Goal: Task Accomplishment & Management: Manage account settings

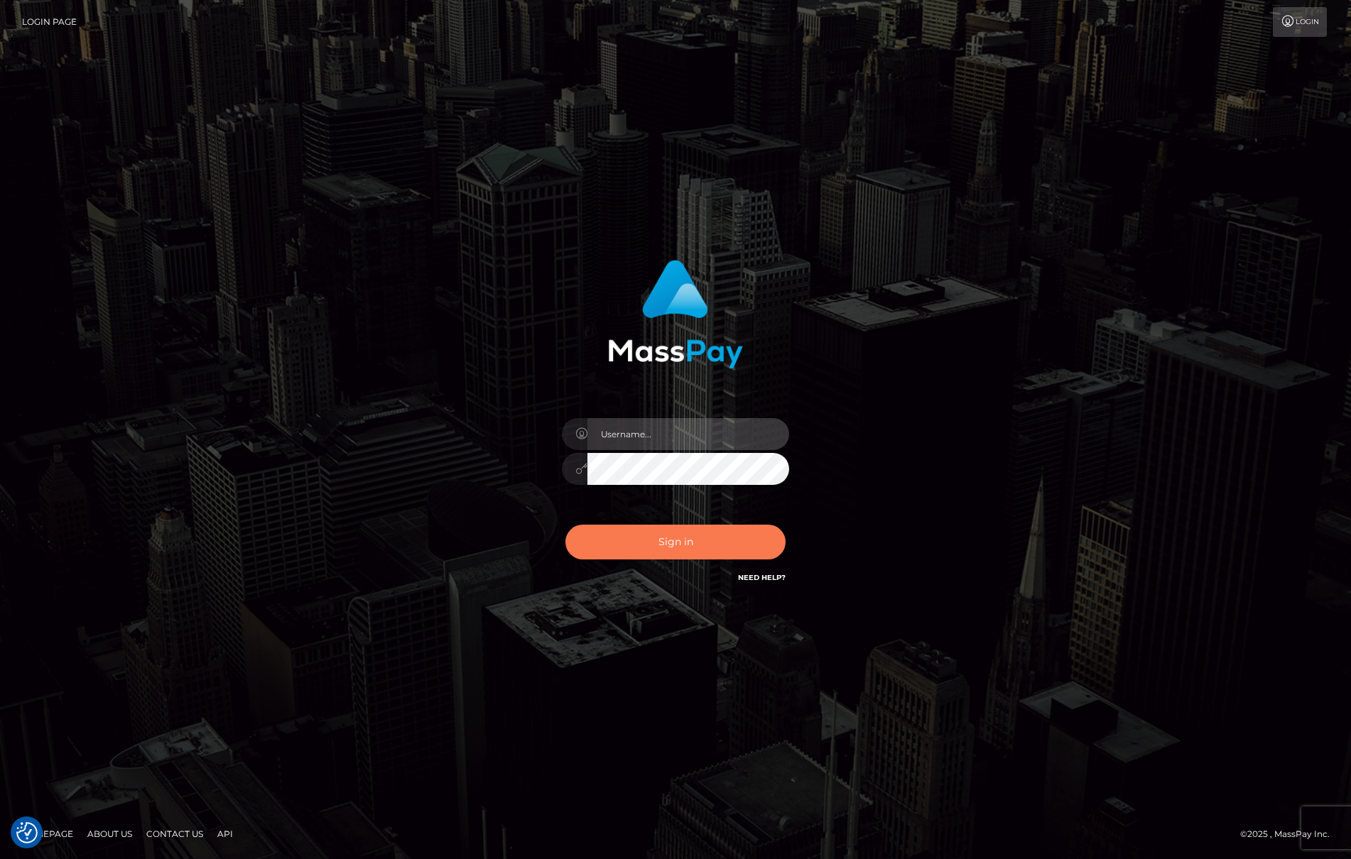
type input "[PERSON_NAME]"
click at [688, 545] on button "Sign in" at bounding box center [675, 542] width 220 height 35
type input "[PERSON_NAME]"
click at [645, 538] on button "Sign in" at bounding box center [675, 542] width 220 height 35
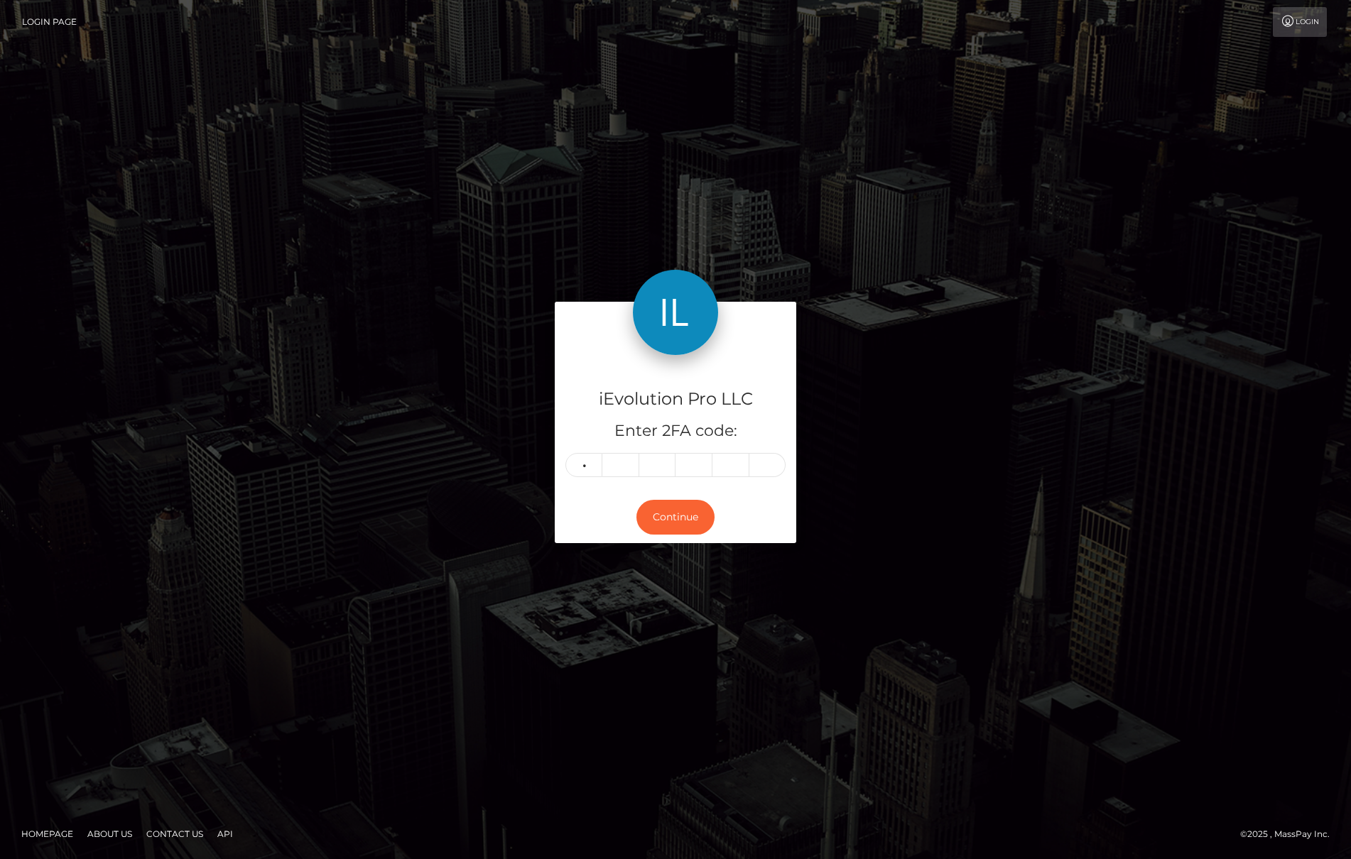
type input "2"
type input "0"
type input "6"
type input "1"
type input "0"
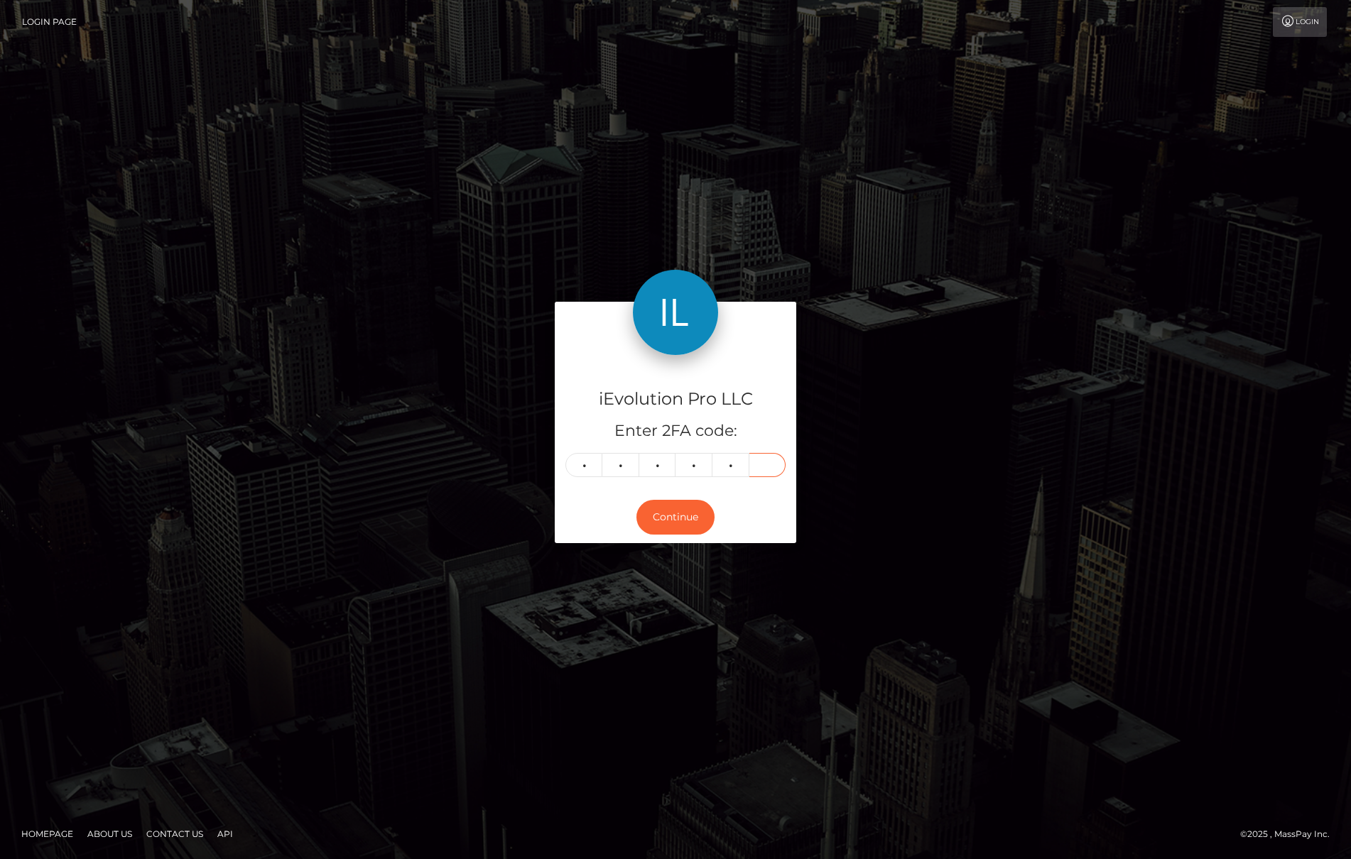
type input "6"
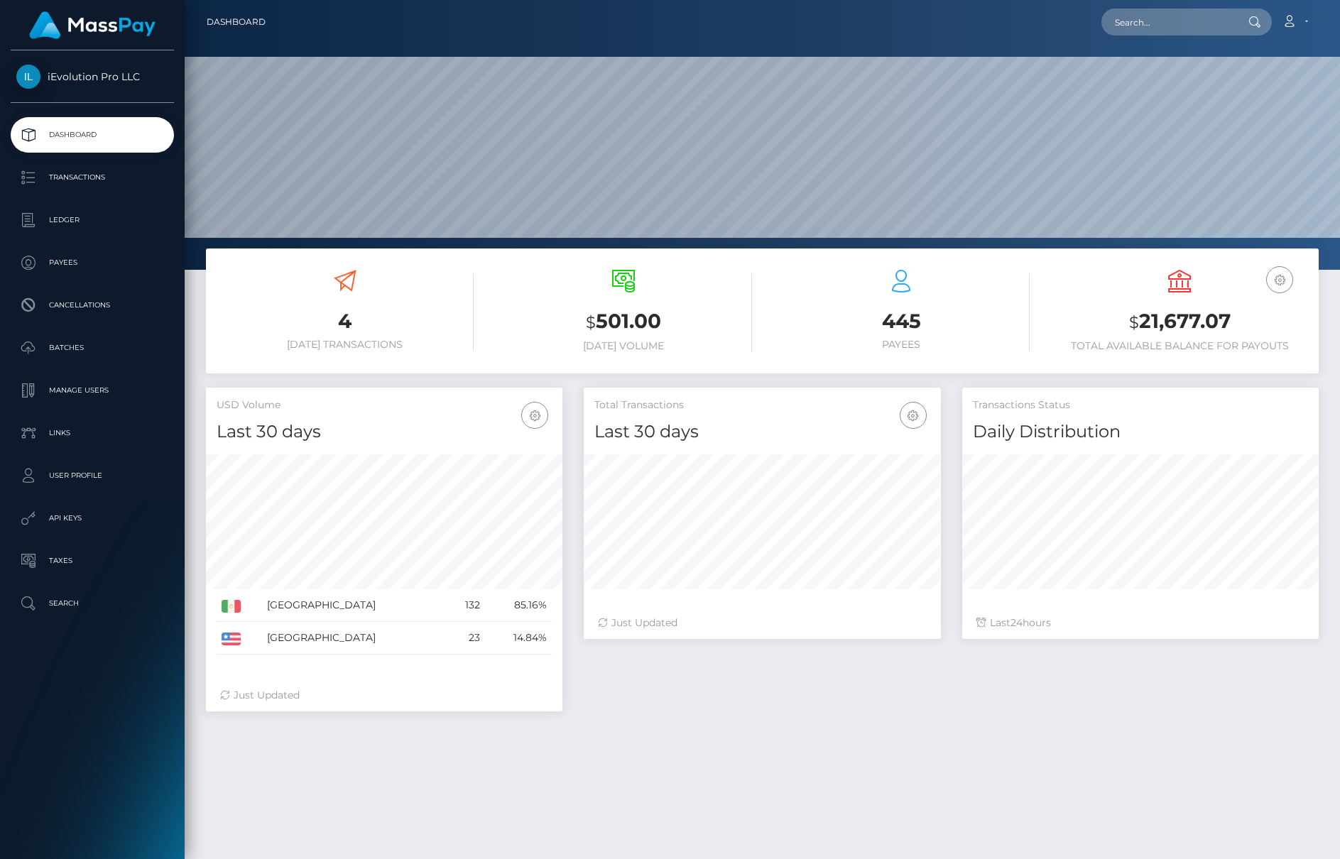
scroll to position [252, 357]
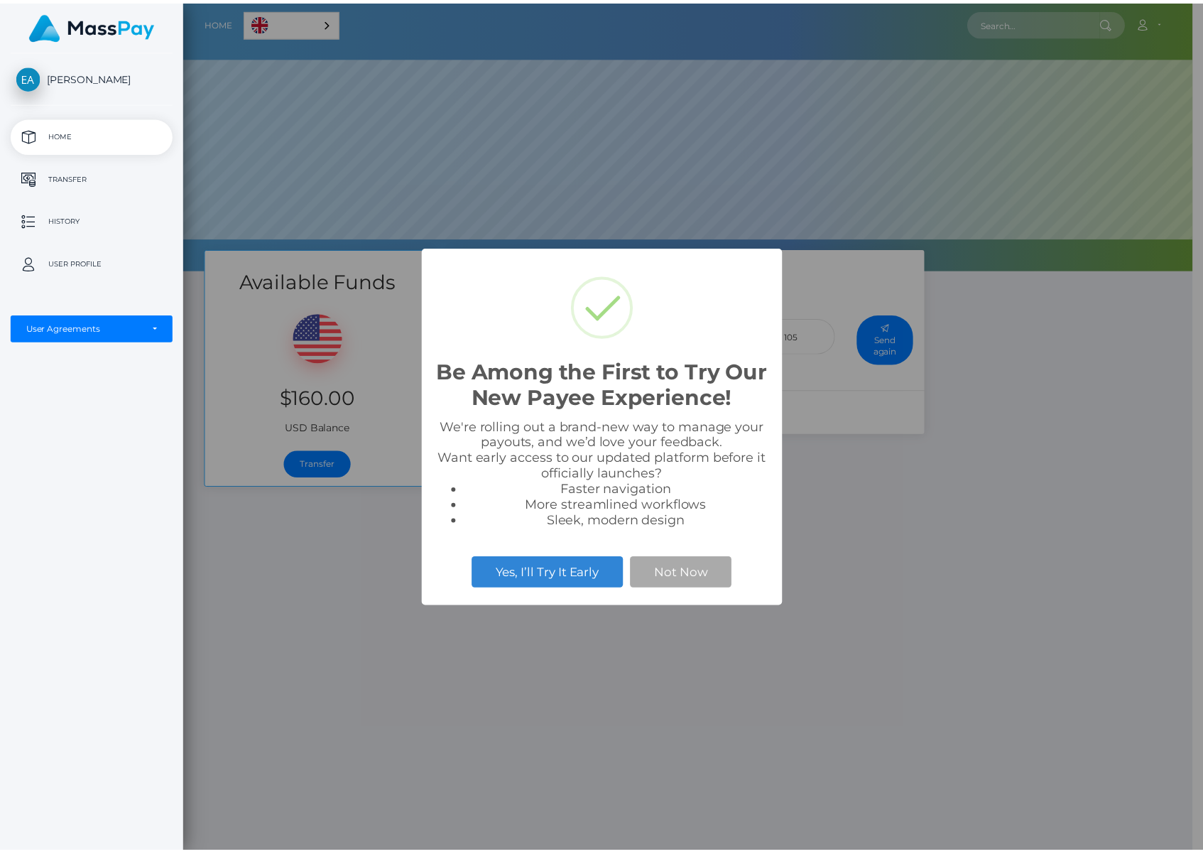
scroll to position [270, 1018]
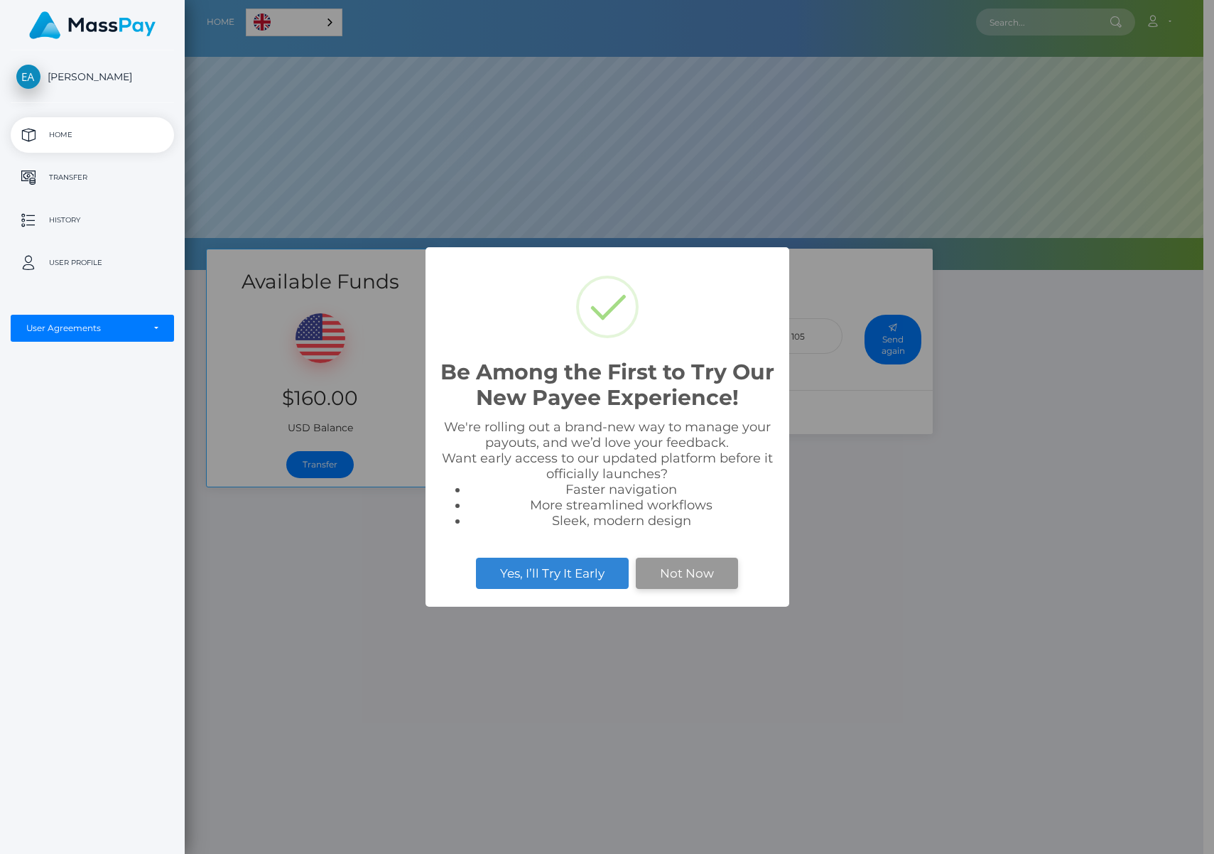
click at [706, 569] on button "Not Now" at bounding box center [687, 573] width 102 height 31
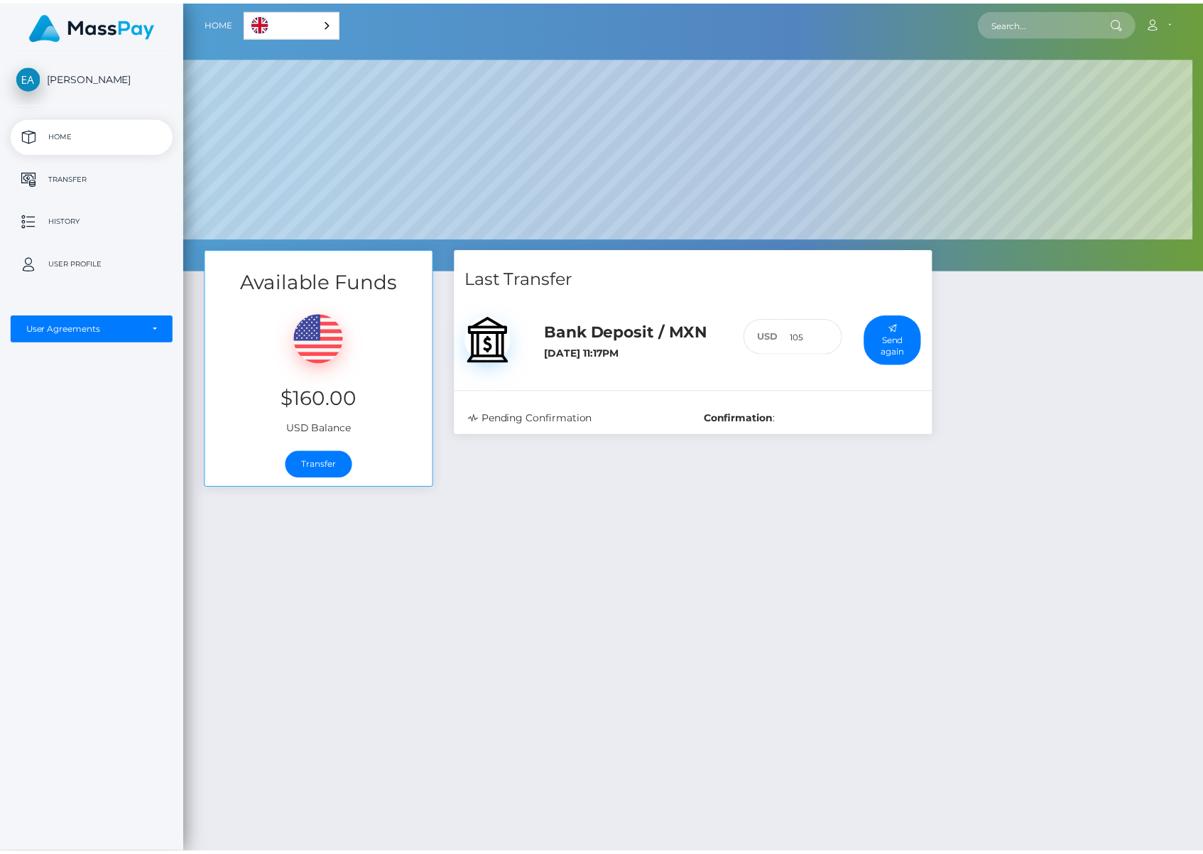
scroll to position [709946, 709198]
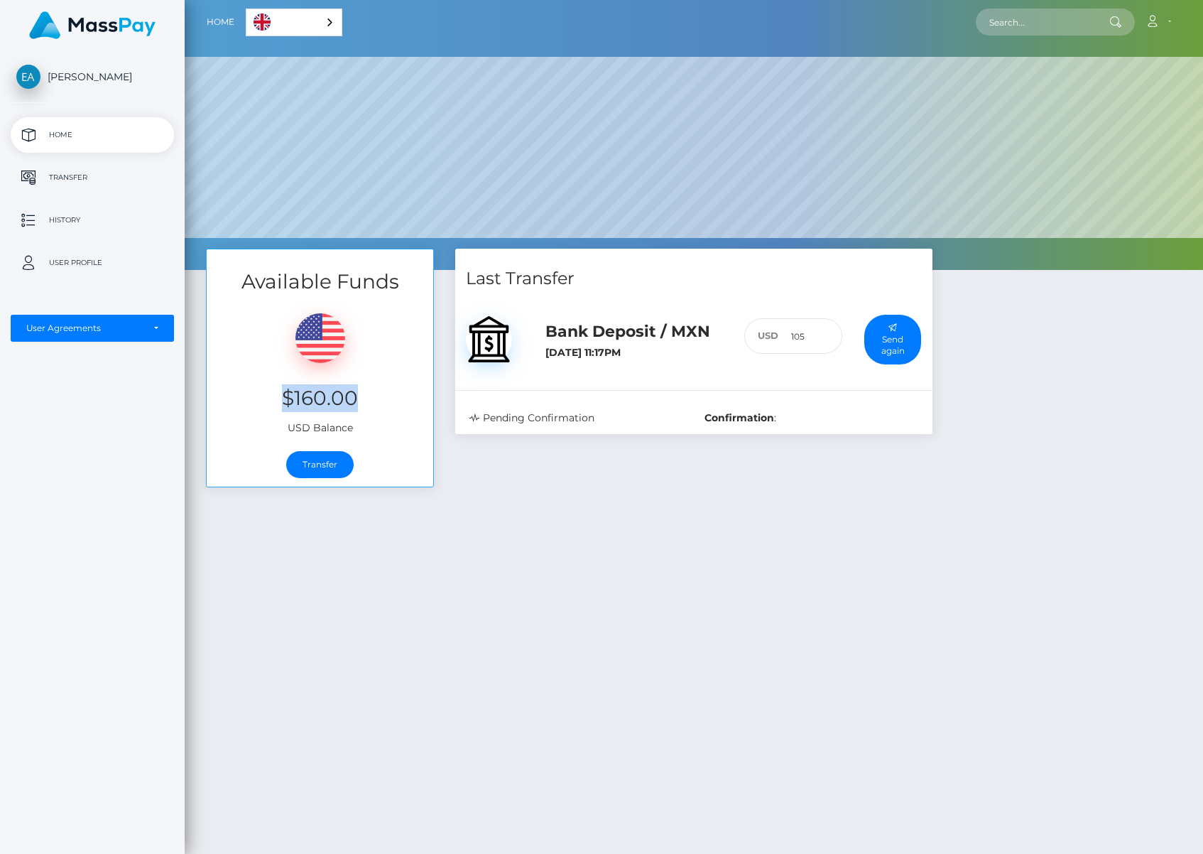
drag, startPoint x: 271, startPoint y: 401, endPoint x: 340, endPoint y: 401, distance: 69.6
click at [357, 408] on h3 "$160.00" at bounding box center [319, 398] width 205 height 28
click at [48, 222] on p "History" at bounding box center [92, 220] width 152 height 21
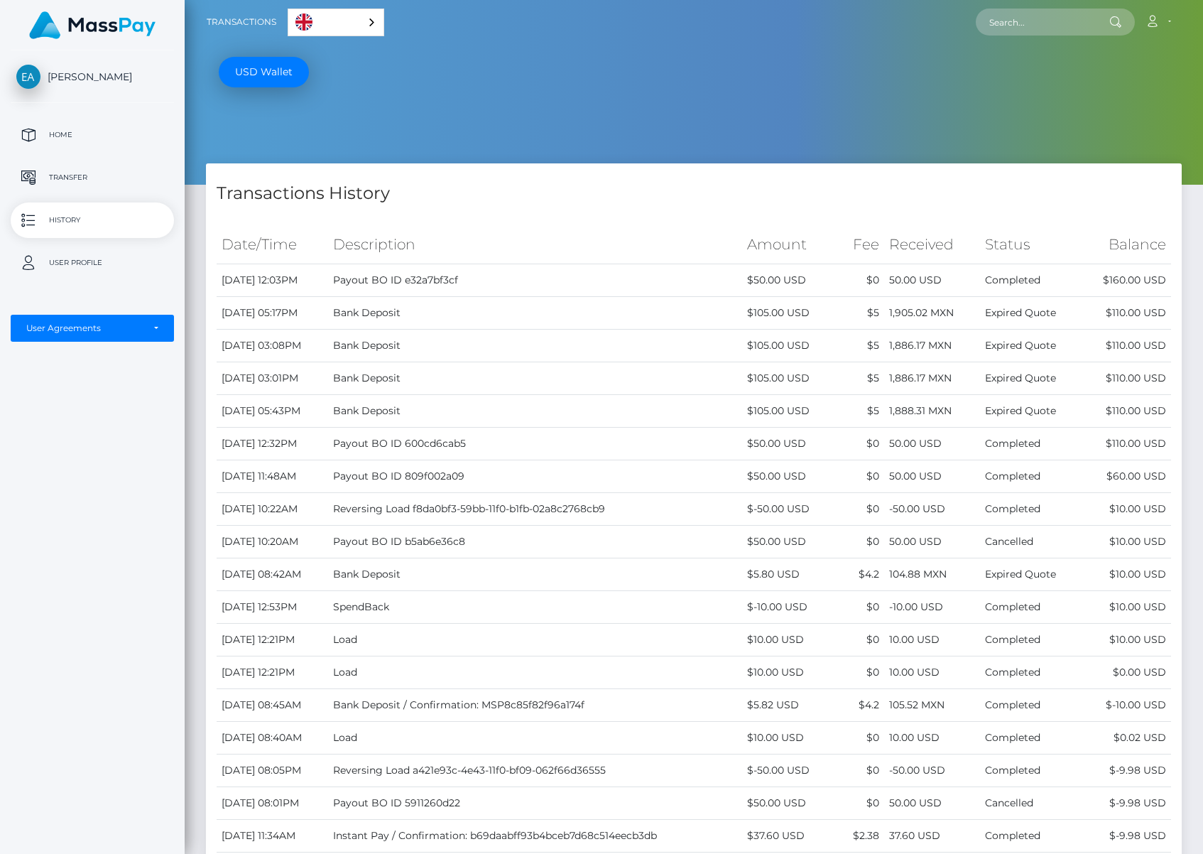
drag, startPoint x: 354, startPoint y: 285, endPoint x: 563, endPoint y: 285, distance: 209.5
click at [563, 285] on tr "[DATE] 12:03PM Payout BO ID e32a7bf3cf $50.00 USD $0 50.00 USD Completed" at bounding box center [694, 280] width 955 height 33
drag, startPoint x: 830, startPoint y: 278, endPoint x: 724, endPoint y: 282, distance: 105.9
click at [718, 282] on tr "[DATE] 12:03PM Payout BO ID e32a7bf3cf $50.00 USD $0 50.00 USD Completed" at bounding box center [694, 280] width 955 height 33
click at [98, 171] on p "Transfer" at bounding box center [92, 177] width 152 height 21
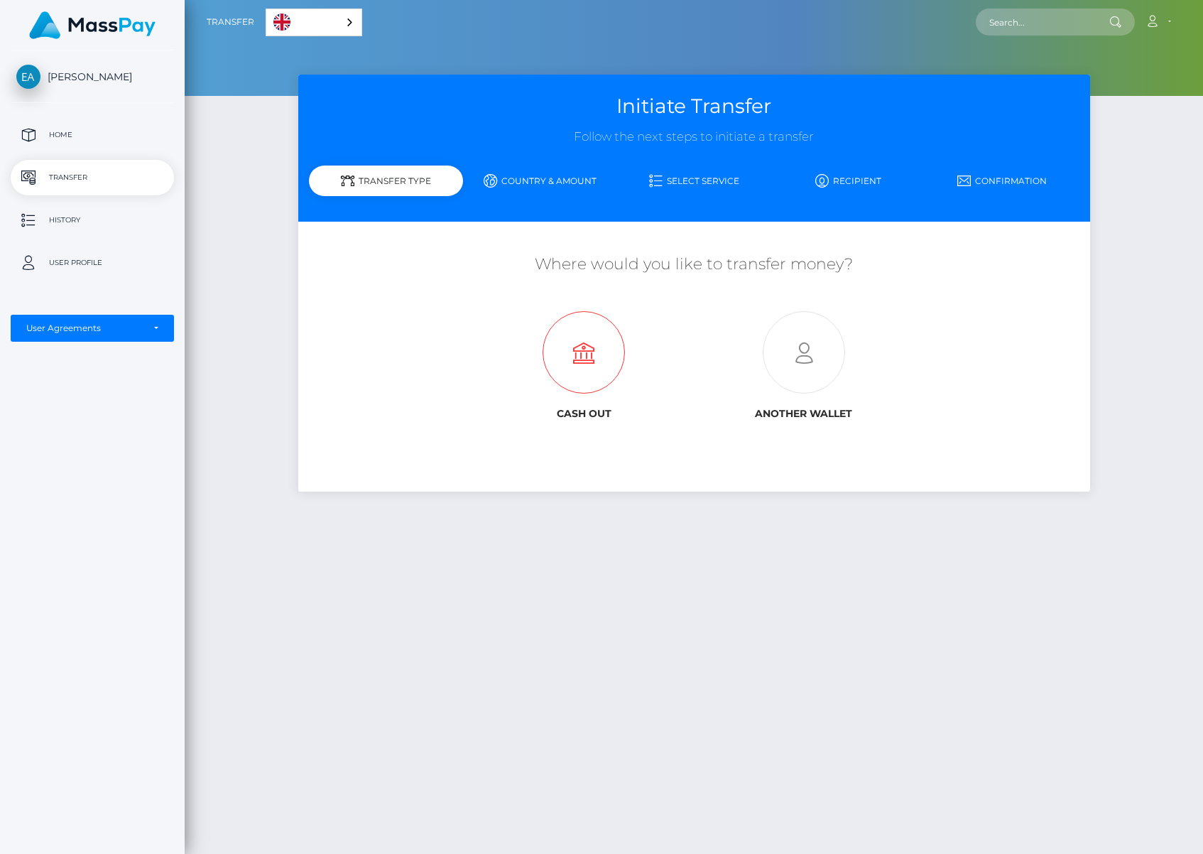
click at [577, 342] on icon at bounding box center [584, 353] width 220 height 82
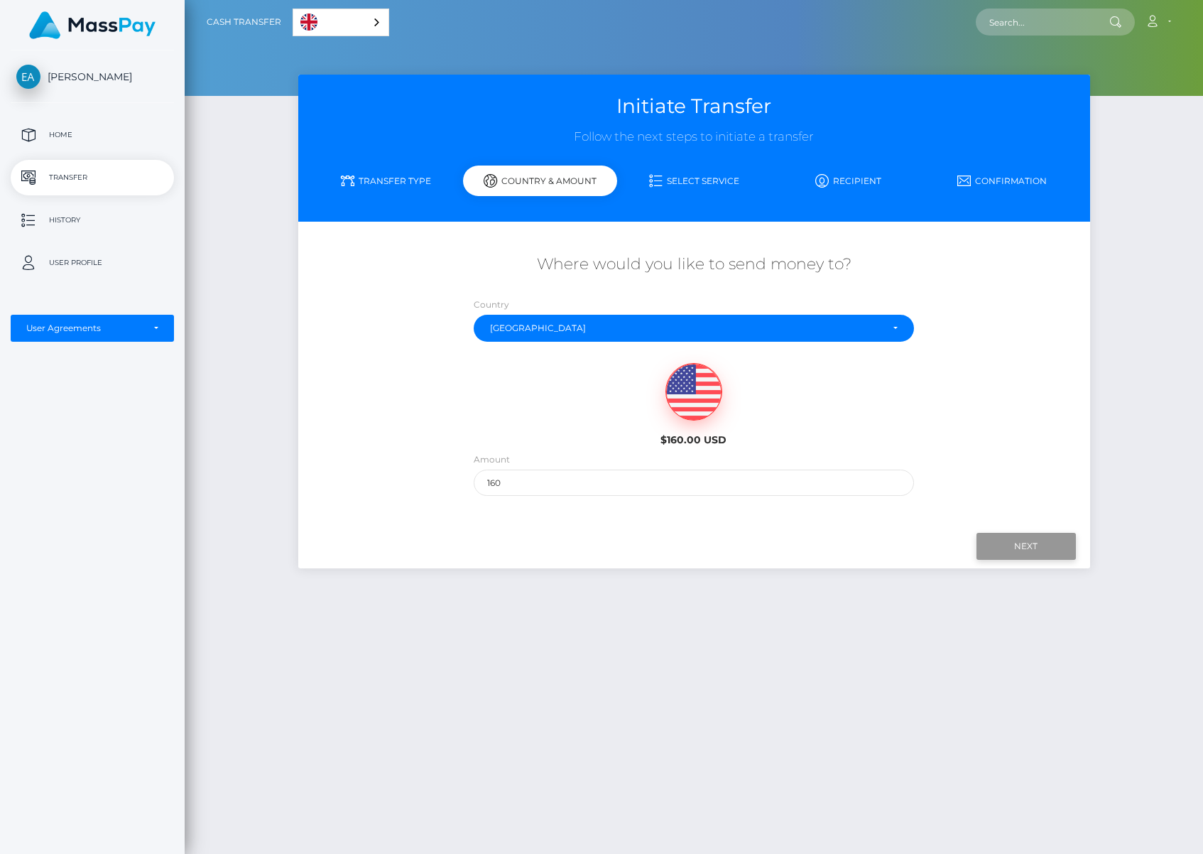
click at [1048, 547] on input "Next" at bounding box center [1026, 546] width 99 height 27
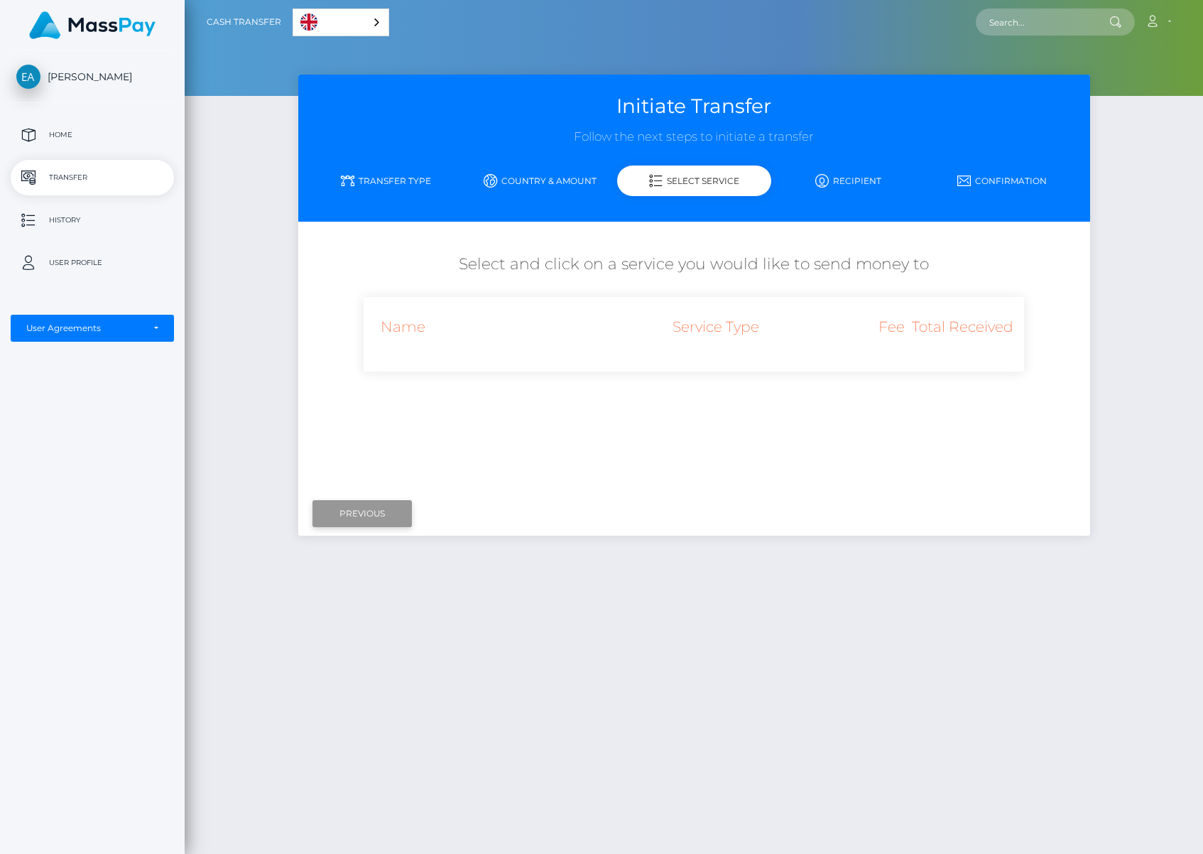
click at [396, 515] on input "Previous" at bounding box center [361, 513] width 99 height 27
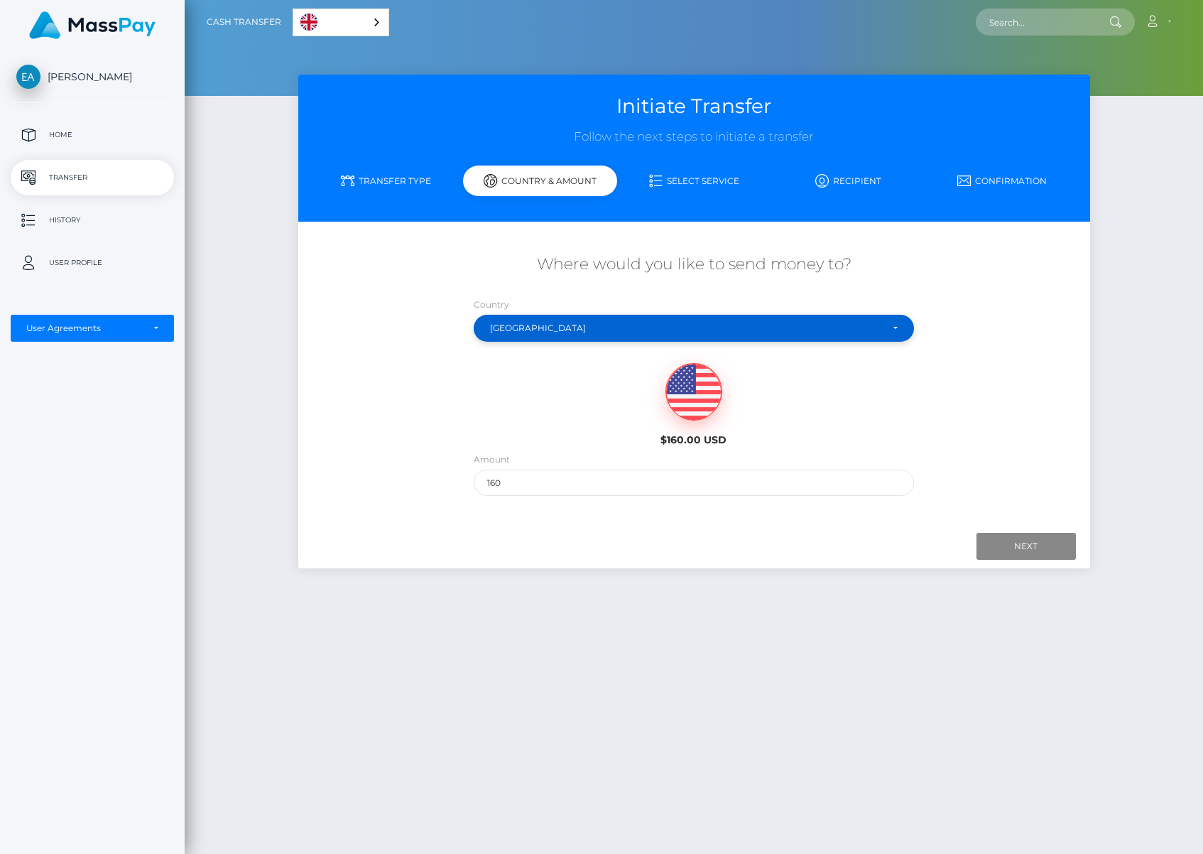
click at [653, 332] on div "[GEOGRAPHIC_DATA]" at bounding box center [685, 327] width 391 height 11
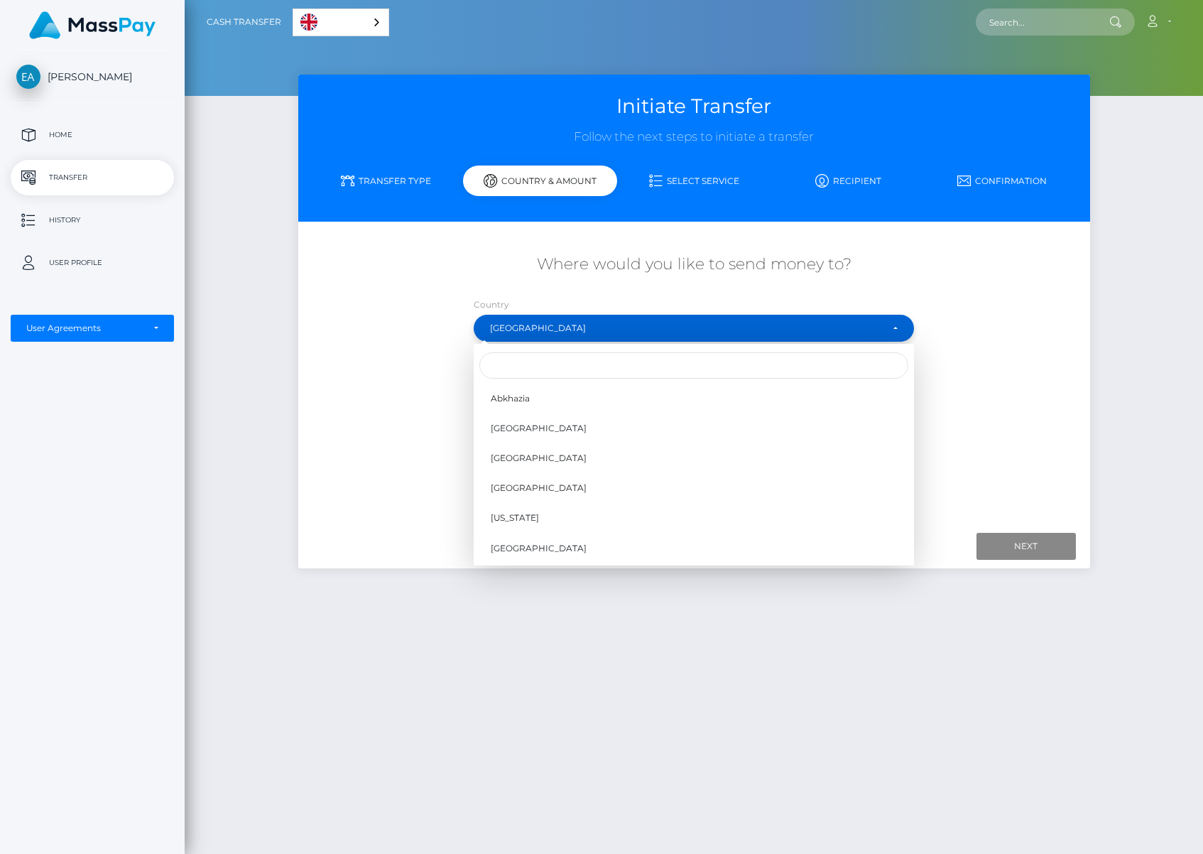
scroll to position [3521, 0]
click at [610, 366] on input "Search" at bounding box center [693, 365] width 429 height 26
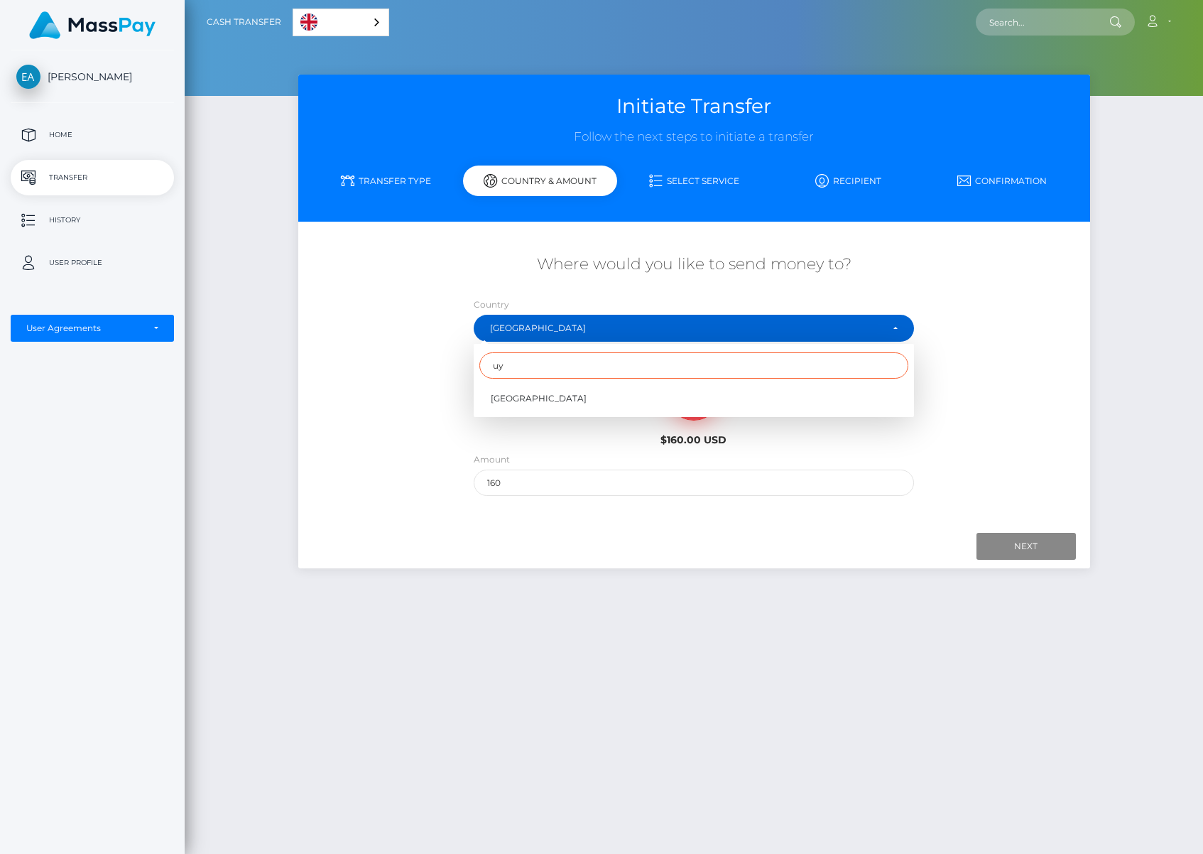
scroll to position [0, 0]
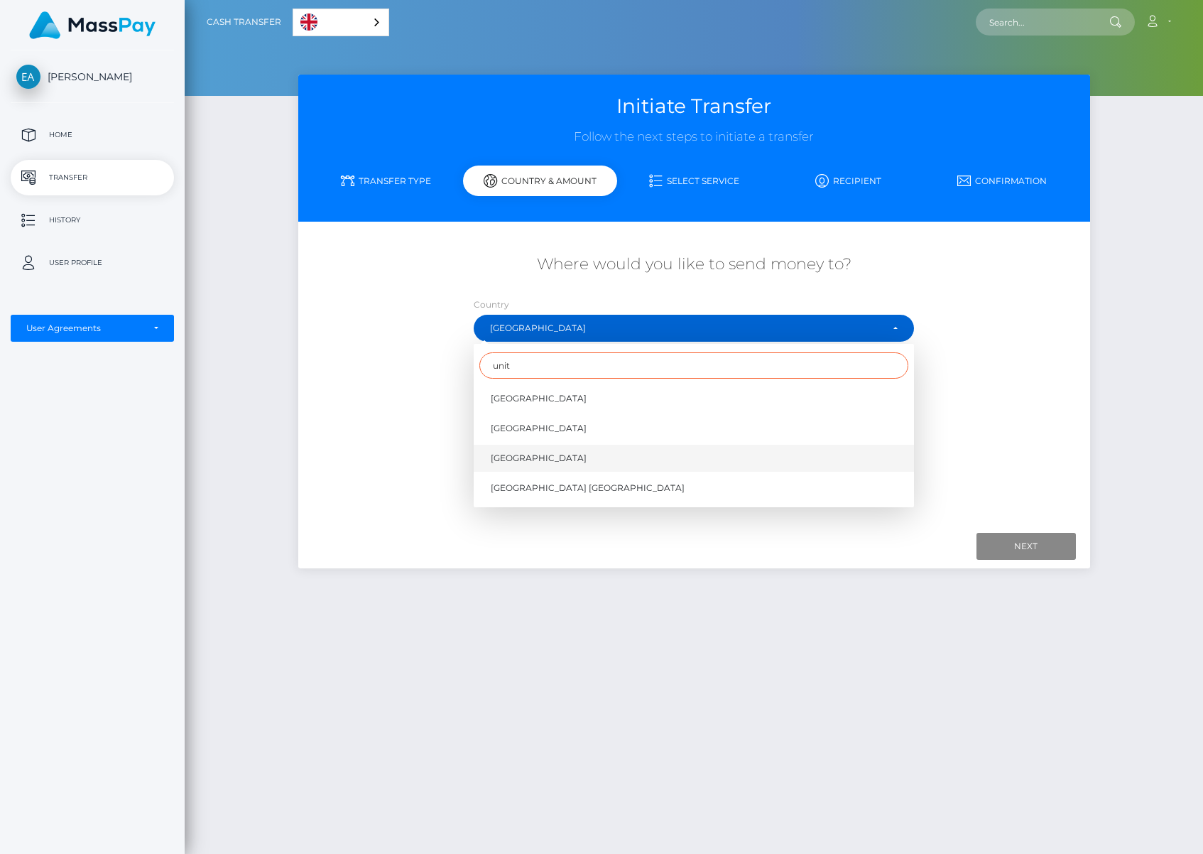
type input "unit"
click at [555, 447] on link "[GEOGRAPHIC_DATA]" at bounding box center [694, 458] width 440 height 26
select select "[GEOGRAPHIC_DATA]"
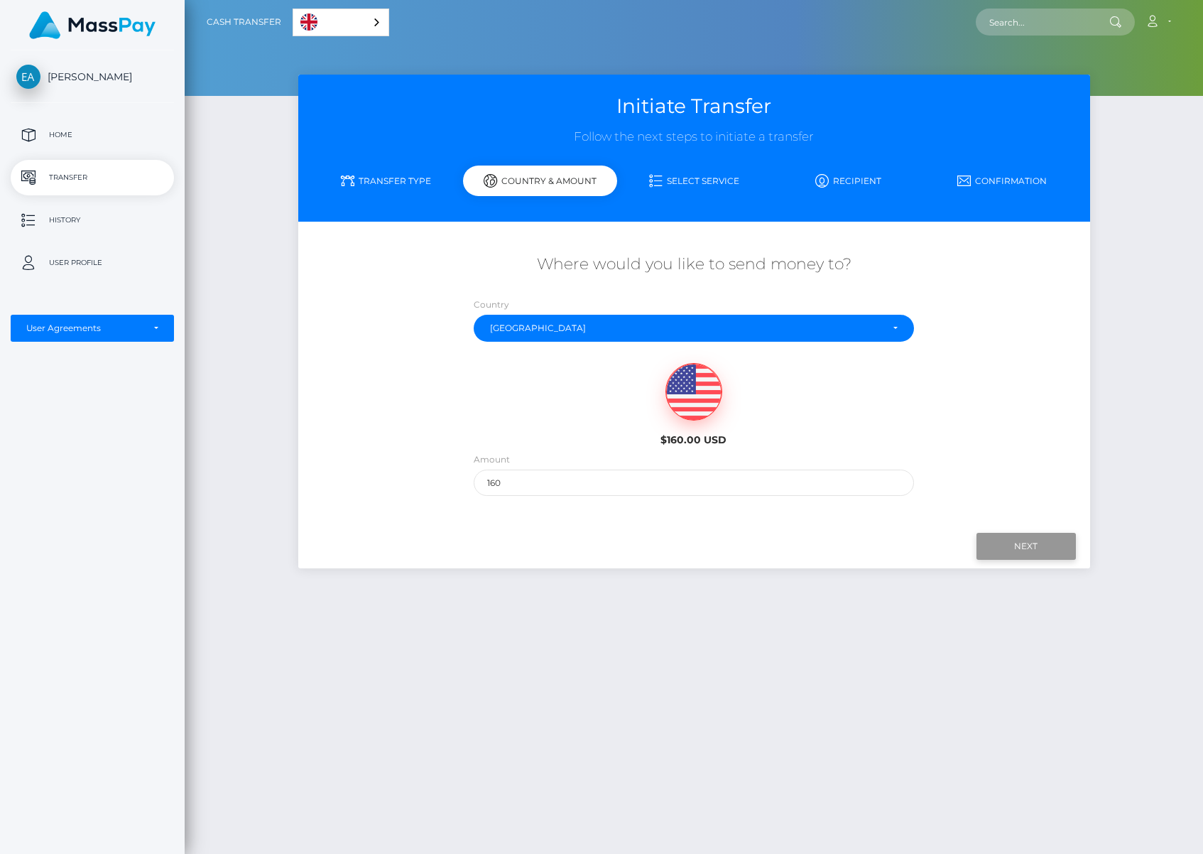
click at [1062, 549] on input "Next" at bounding box center [1026, 546] width 99 height 27
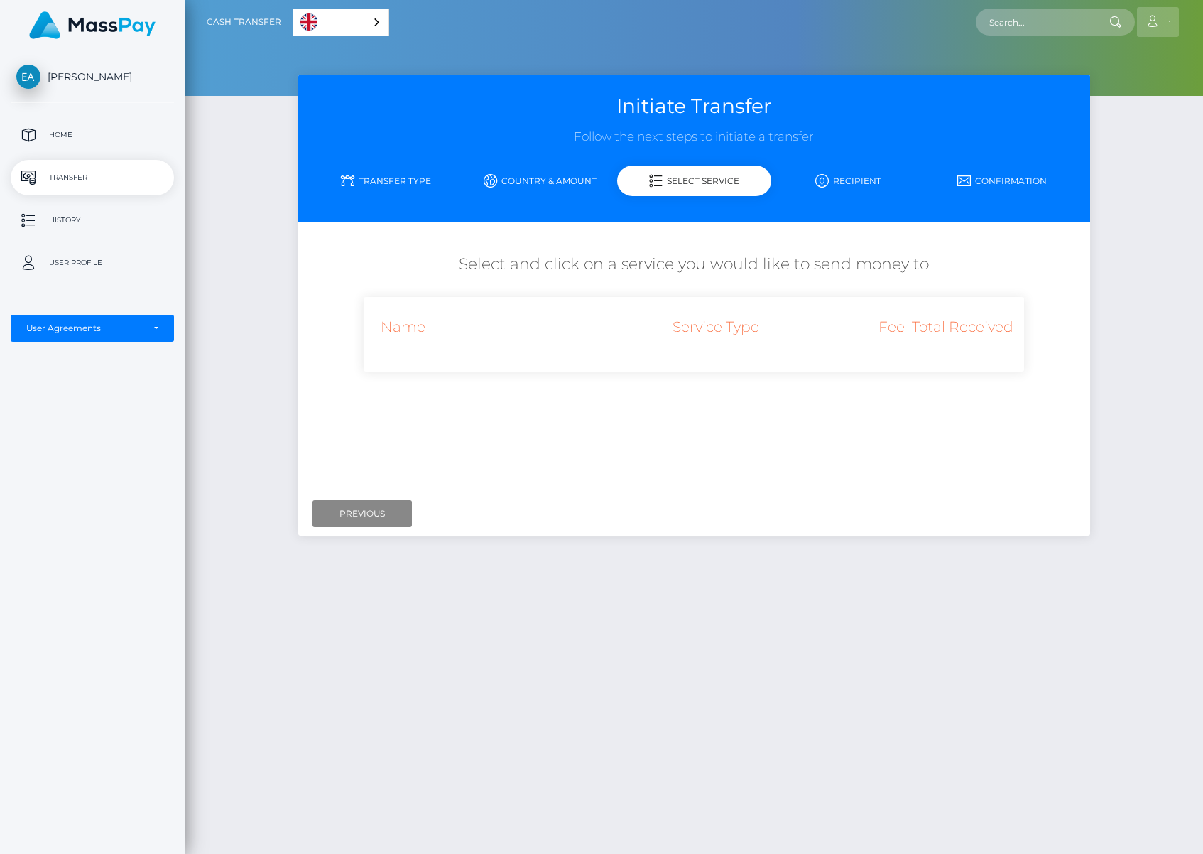
click at [1171, 18] on link "Account" at bounding box center [1158, 22] width 42 height 30
click at [1143, 81] on link "Logout" at bounding box center [1124, 91] width 114 height 26
